Goal: Task Accomplishment & Management: Use online tool/utility

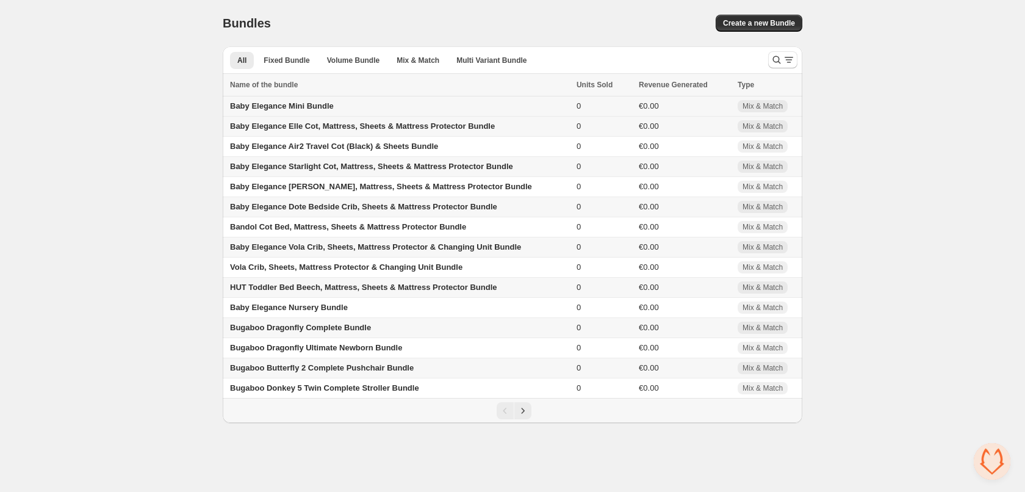
click at [305, 104] on span "Baby Elegance Mini Bundle" at bounding box center [282, 105] width 104 height 9
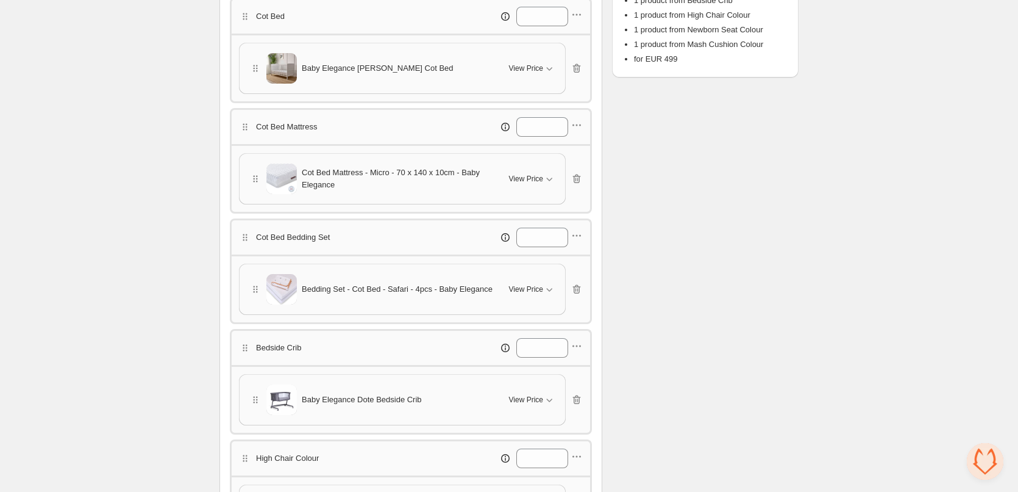
scroll to position [366, 0]
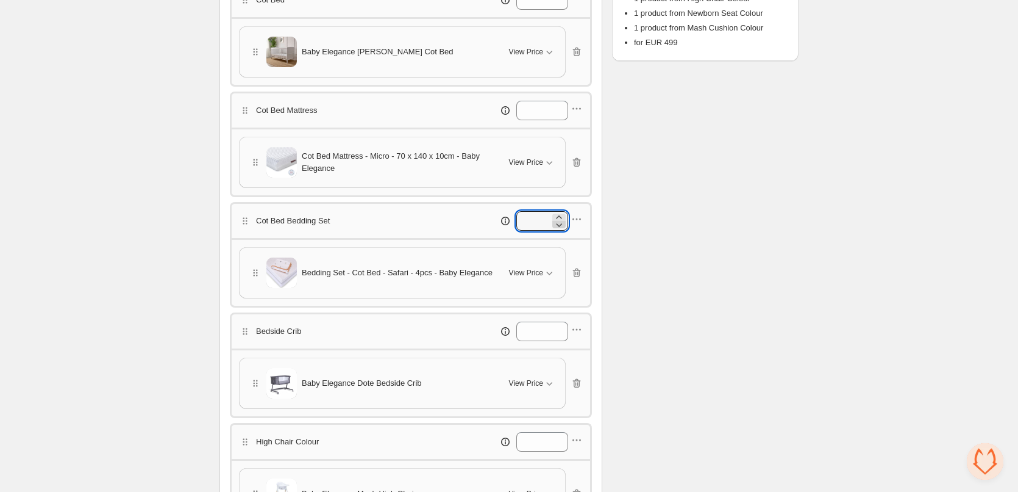
click at [556, 226] on icon at bounding box center [559, 224] width 12 height 12
type input "*"
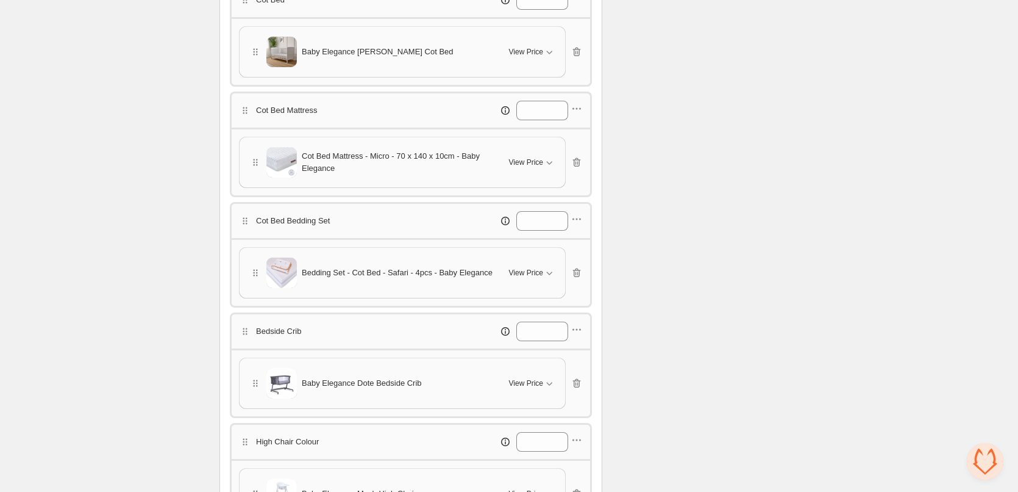
click at [726, 276] on div "Checklist Status Success Active To change the bundle's status, please do so on …" at bounding box center [705, 341] width 187 height 1292
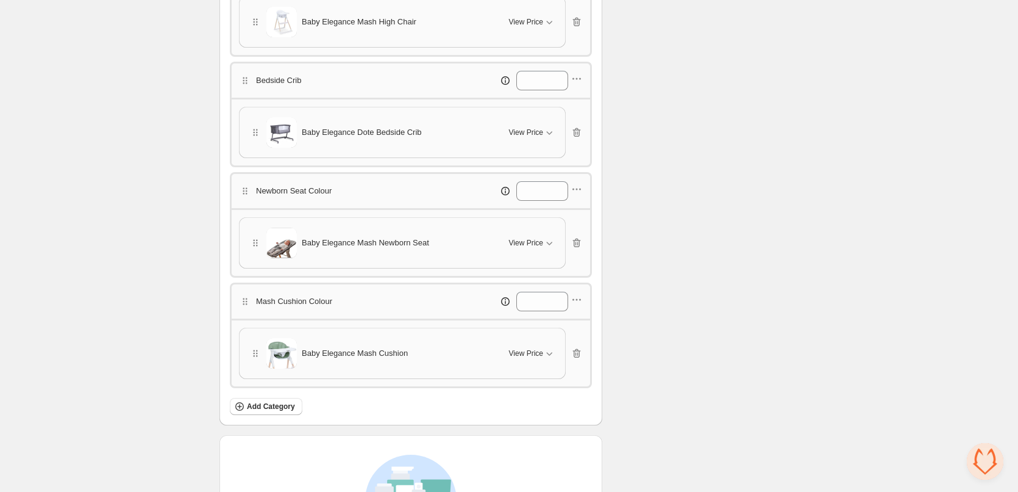
scroll to position [732, 0]
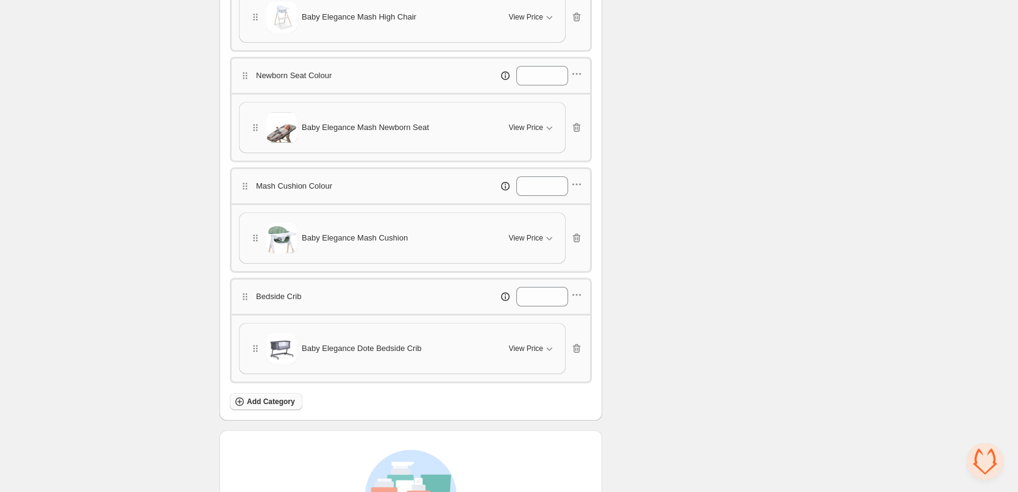
click at [279, 401] on span "Add Category" at bounding box center [271, 401] width 48 height 10
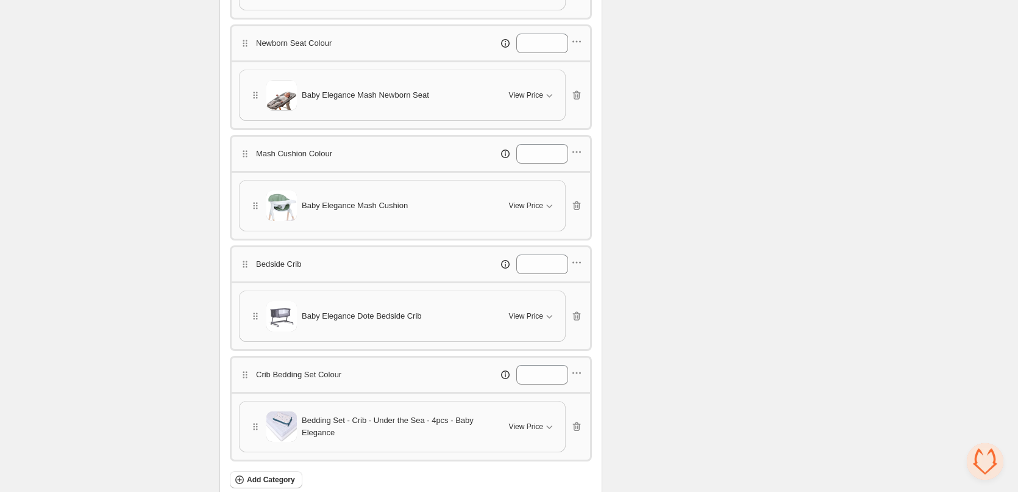
scroll to position [915, 0]
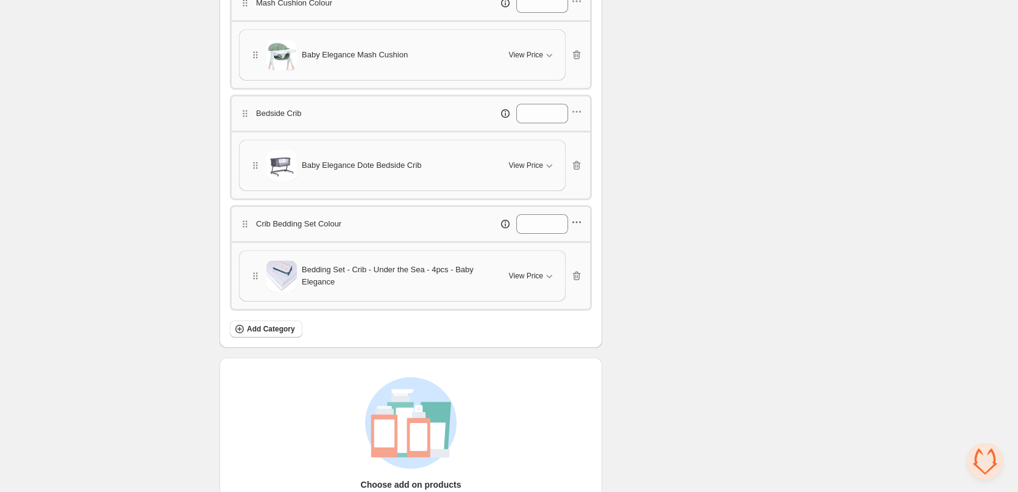
click at [579, 220] on icon "button" at bounding box center [577, 222] width 12 height 12
click at [571, 242] on span "Edit category title" at bounding box center [585, 245] width 66 height 12
click at [341, 223] on input "**********" at bounding box center [304, 224] width 92 height 20
type input "**********"
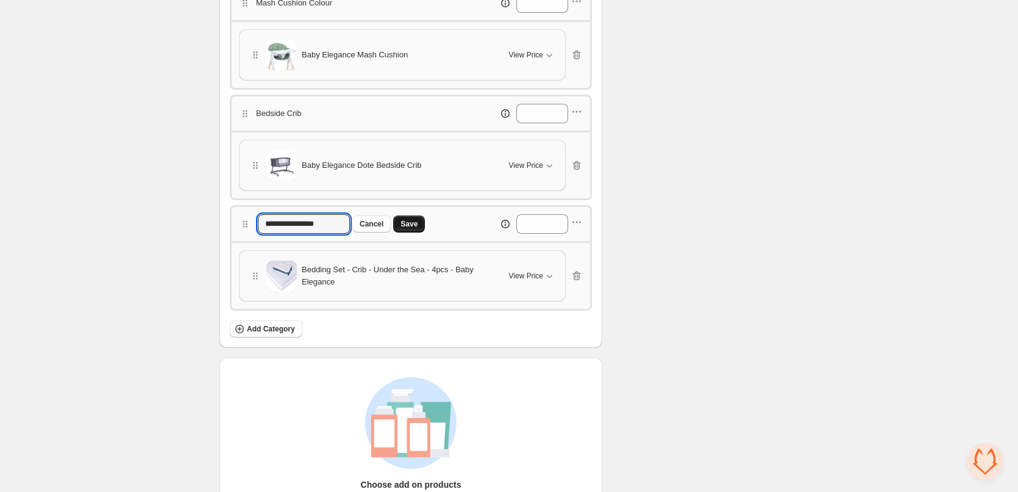
click at [411, 225] on span "Save" at bounding box center [409, 224] width 17 height 10
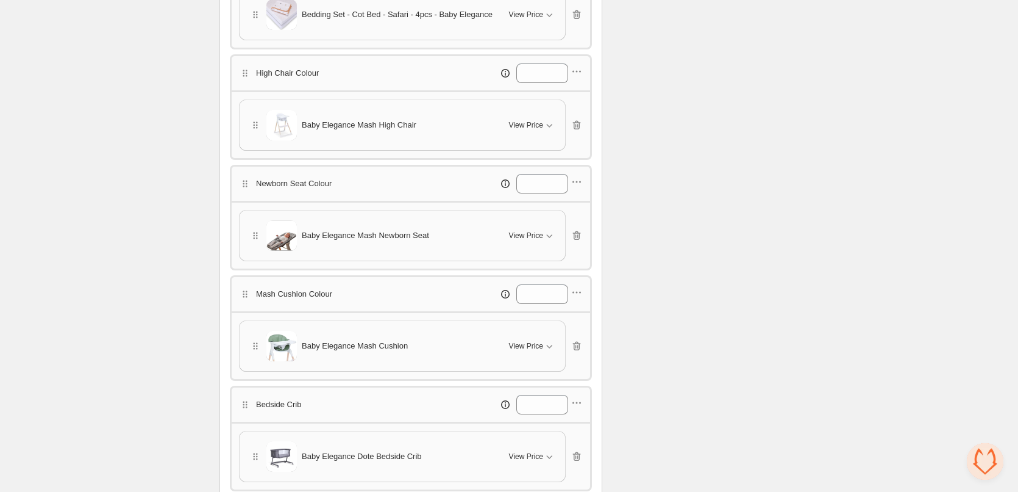
scroll to position [610, 0]
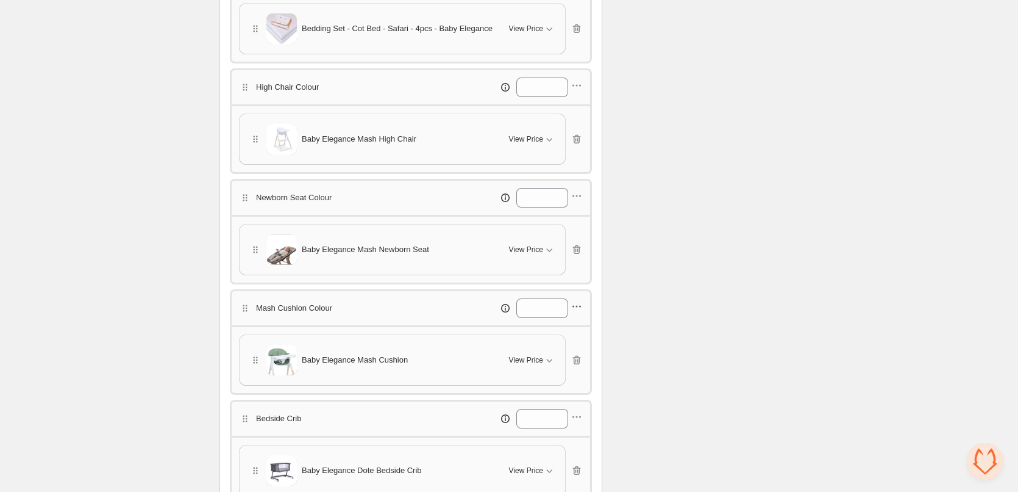
click at [581, 306] on icon "button" at bounding box center [580, 307] width 2 height 2
click at [715, 260] on div "Checklist Status Success Active To change the bundle's status, please do so on …" at bounding box center [705, 152] width 187 height 1403
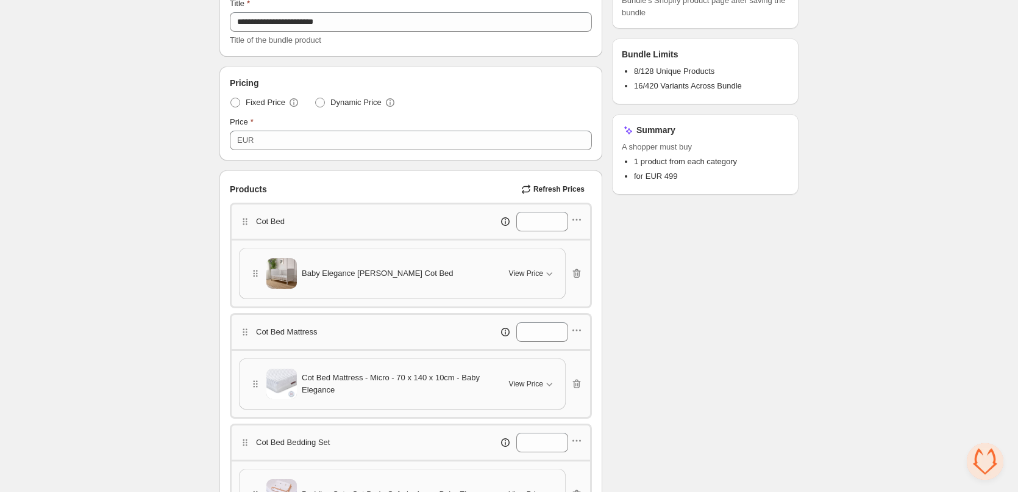
scroll to position [0, 0]
